Goal: Task Accomplishment & Management: Manage account settings

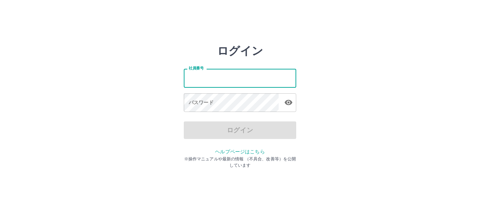
click at [232, 81] on input "社員番号" at bounding box center [240, 78] width 112 height 19
click at [219, 83] on input "*******" at bounding box center [240, 78] width 112 height 19
type input "*******"
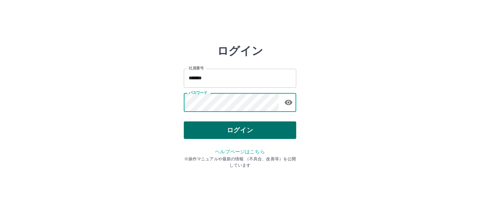
click at [253, 132] on button "ログイン" at bounding box center [240, 130] width 112 height 18
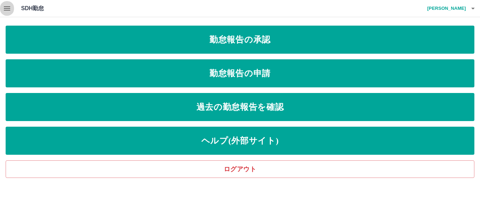
click at [8, 11] on icon "button" at bounding box center [7, 8] width 6 height 4
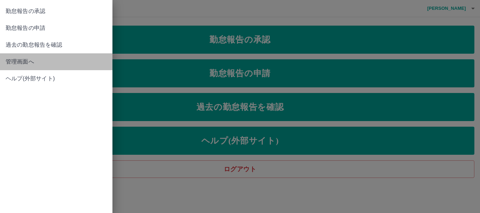
click at [21, 64] on span "管理画面へ" at bounding box center [56, 62] width 101 height 8
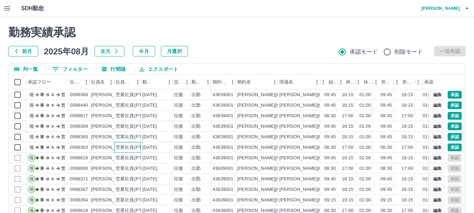
click at [137, 151] on div "営業社員(PT契約)" at bounding box center [127, 147] width 27 height 11
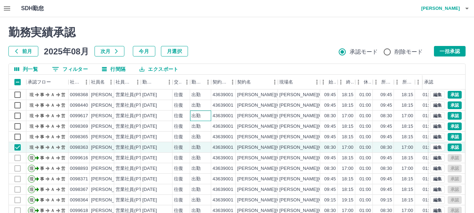
click at [194, 118] on div "出勤" at bounding box center [195, 116] width 9 height 7
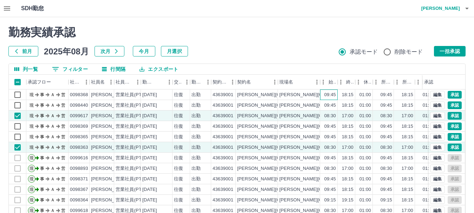
click at [336, 96] on div "09:45" at bounding box center [329, 95] width 18 height 11
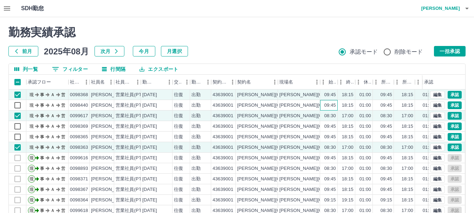
click at [336, 103] on div "09:45" at bounding box center [329, 105] width 18 height 11
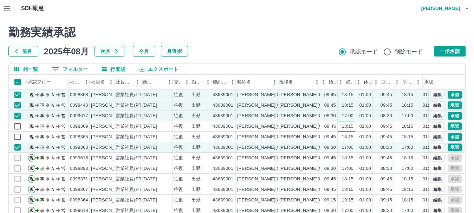
drag, startPoint x: 337, startPoint y: 126, endPoint x: 338, endPoint y: 131, distance: 4.6
click at [337, 127] on div "18:15" at bounding box center [346, 126] width 18 height 11
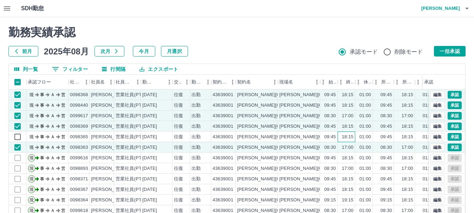
click at [338, 136] on div "18:15" at bounding box center [346, 137] width 18 height 11
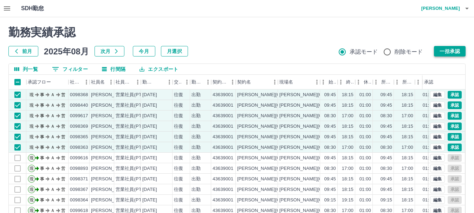
click at [446, 54] on button "一括承認" at bounding box center [450, 51] width 32 height 11
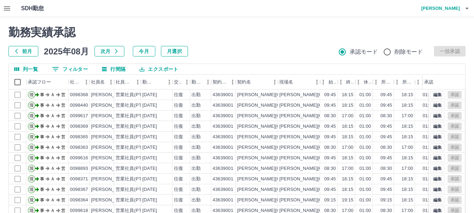
click at [447, 10] on h4 "[PERSON_NAME]" at bounding box center [438, 8] width 42 height 17
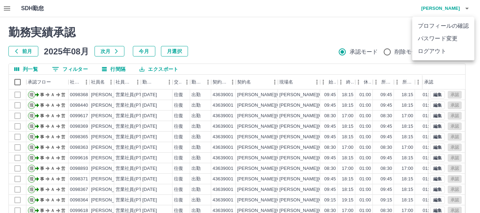
click at [453, 51] on li "ログアウト" at bounding box center [443, 51] width 62 height 13
